Goal: Task Accomplishment & Management: Use online tool/utility

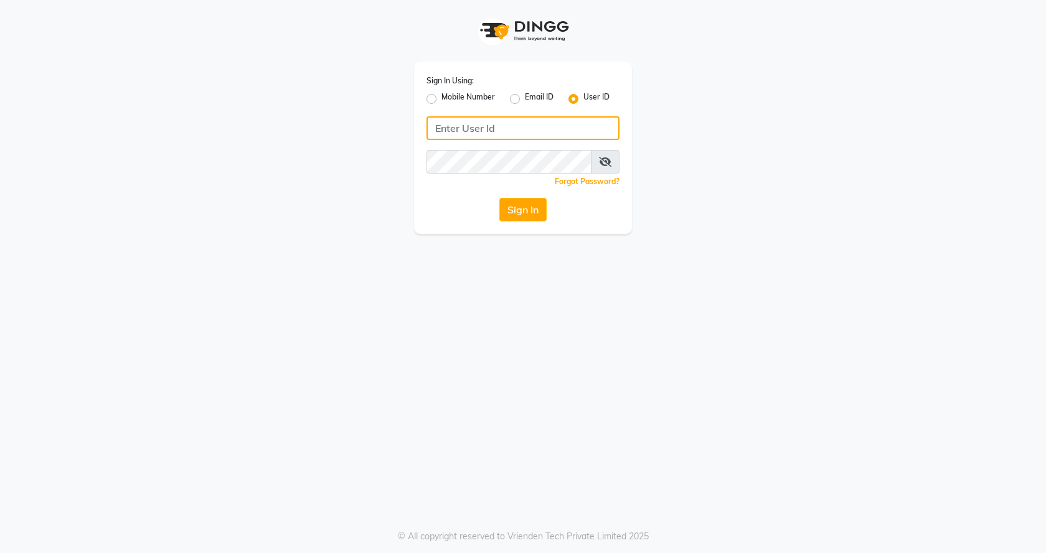
type input "7888023491"
click at [441, 101] on label "Mobile Number" at bounding box center [468, 99] width 54 height 15
click at [441, 100] on input "Mobile Number" at bounding box center [445, 96] width 8 height 8
radio input "true"
radio input "false"
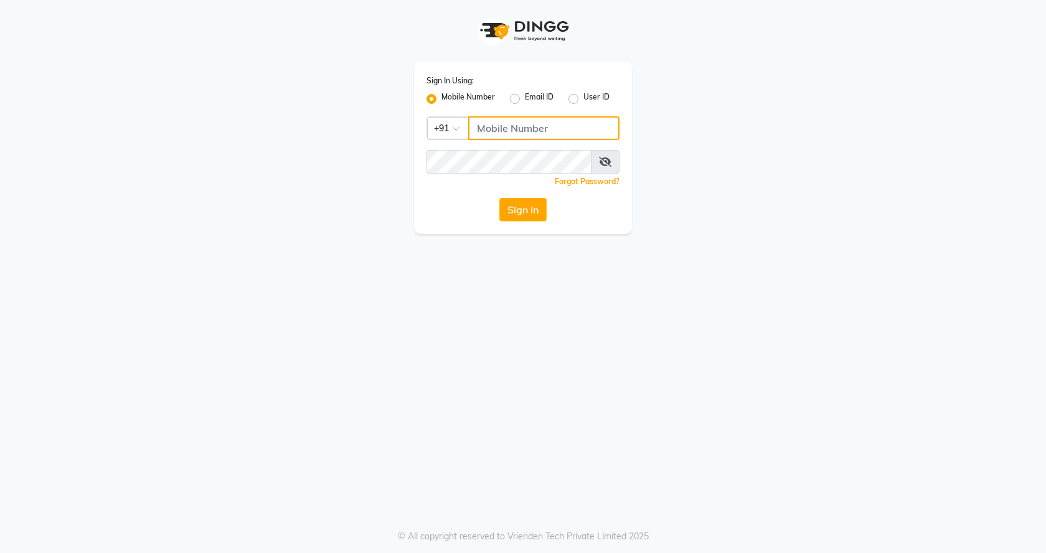
click at [547, 136] on input "Username" at bounding box center [543, 128] width 151 height 24
click at [517, 209] on button "Sign In" at bounding box center [522, 210] width 47 height 24
click at [550, 129] on input "Username" at bounding box center [543, 128] width 151 height 24
type input "7888023491"
click at [539, 207] on button "Sign In" at bounding box center [522, 210] width 47 height 24
